Goal: Task Accomplishment & Management: Use online tool/utility

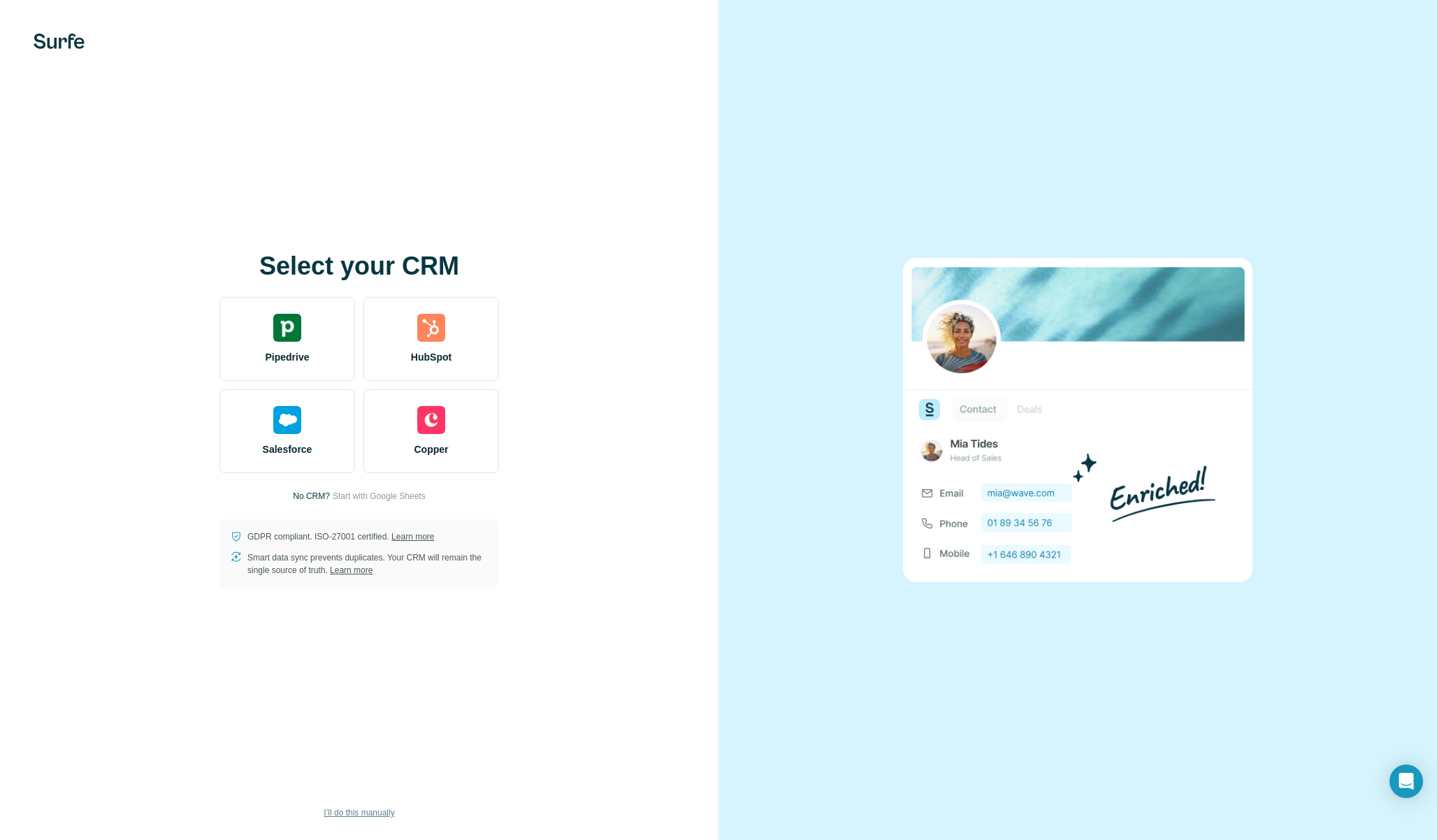
click at [361, 815] on span "I’ll do this manually" at bounding box center [359, 813] width 71 height 12
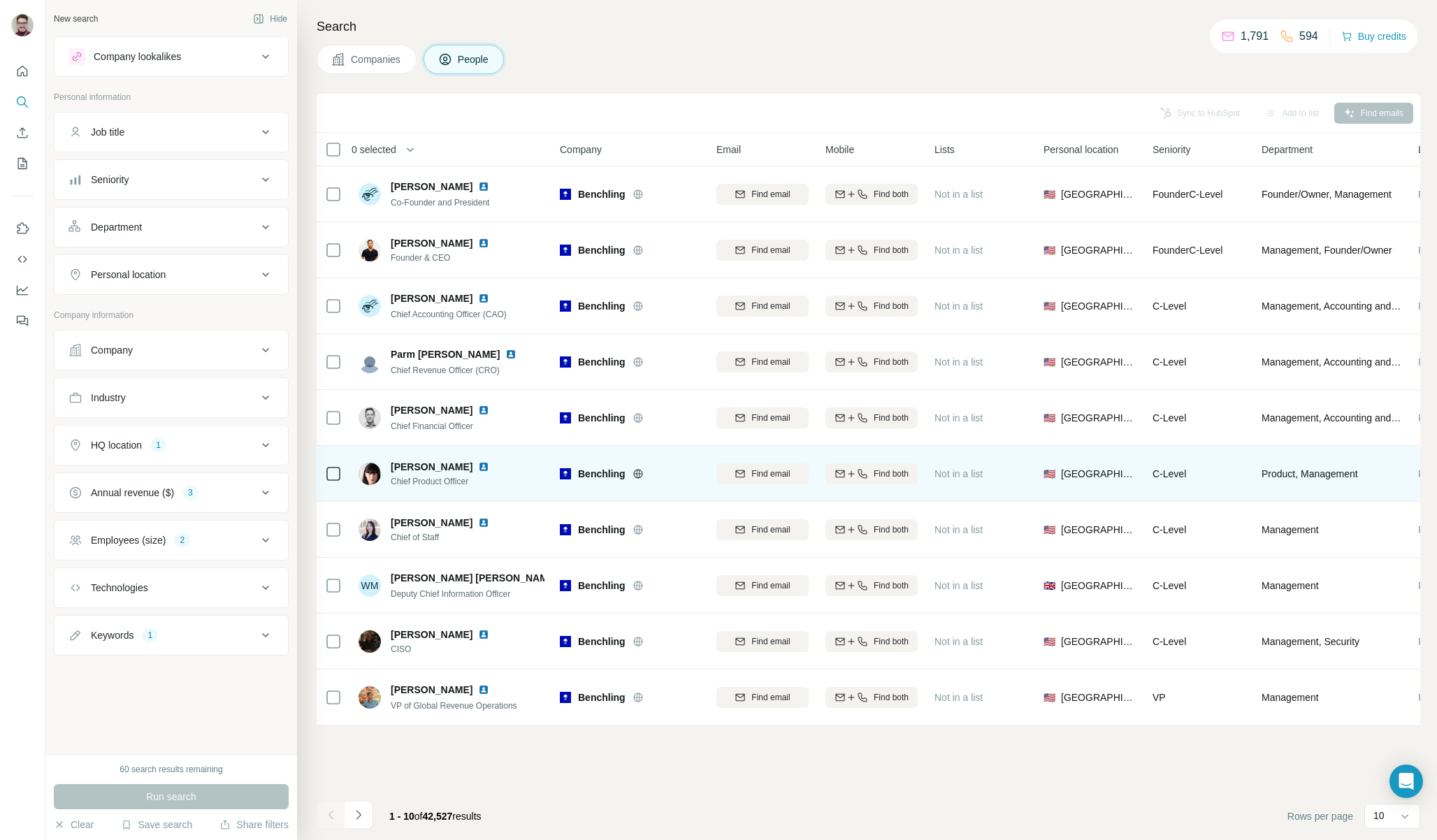
click at [489, 465] on img at bounding box center [483, 467] width 11 height 11
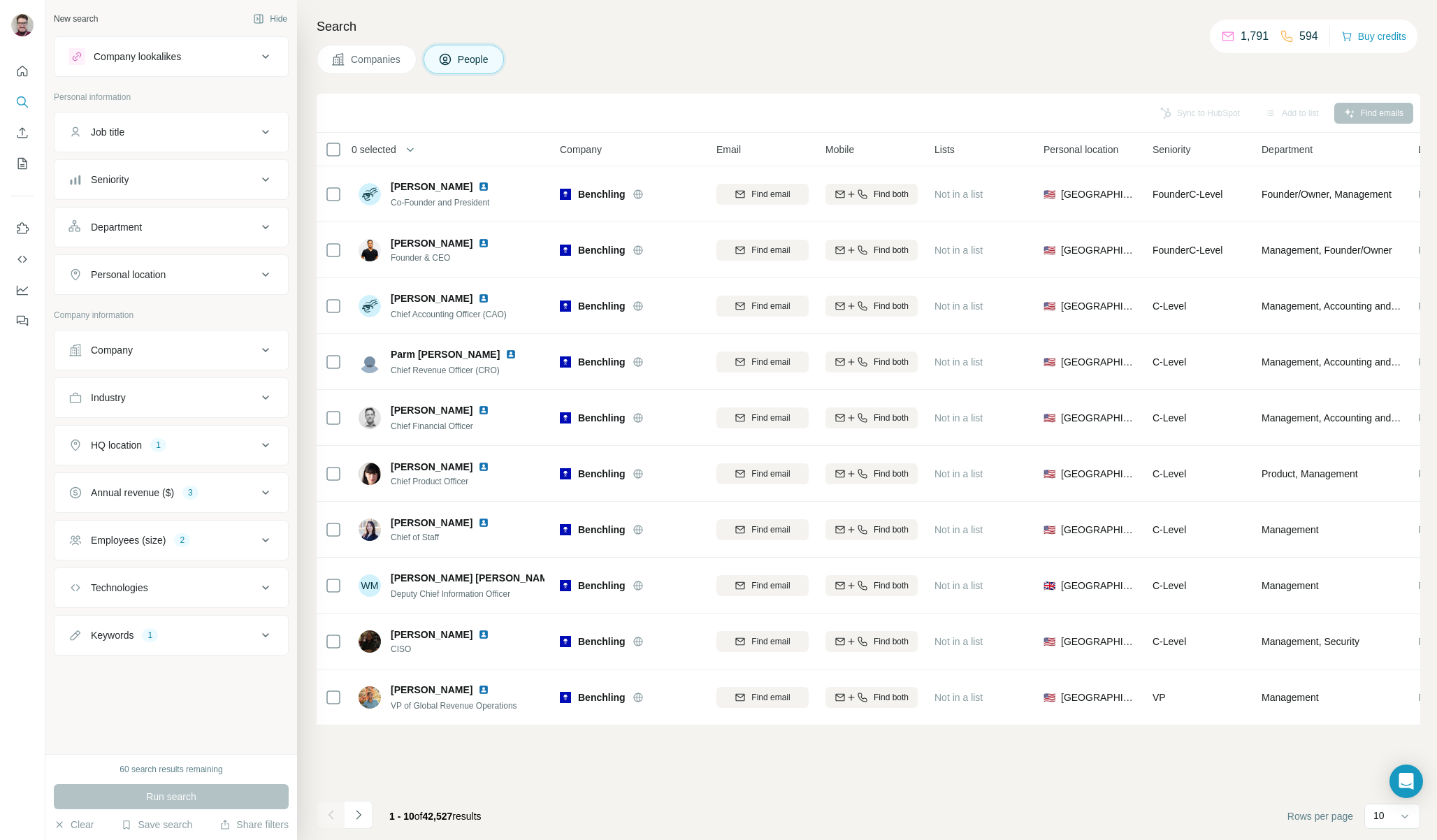
click at [1286, 113] on div "Add to list" at bounding box center [1292, 113] width 73 height 21
